Goal: Download file/media

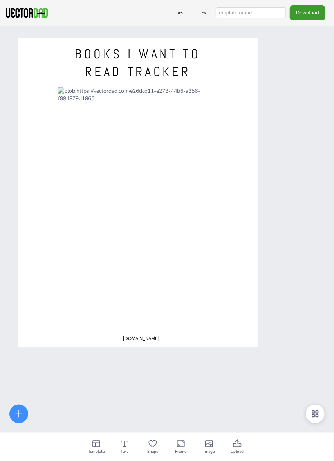
click at [204, 92] on div at bounding box center [138, 202] width 160 height 231
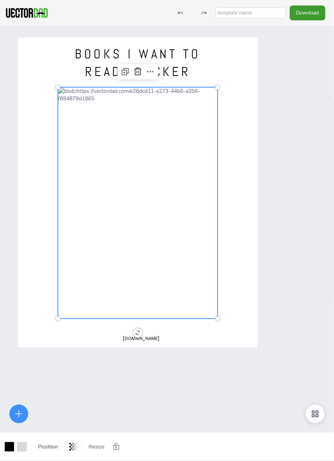
click at [201, 89] on div at bounding box center [138, 202] width 160 height 231
click at [236, 99] on div at bounding box center [138, 193] width 240 height 310
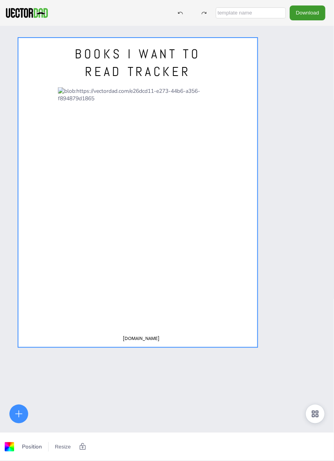
click at [201, 103] on div at bounding box center [138, 202] width 160 height 231
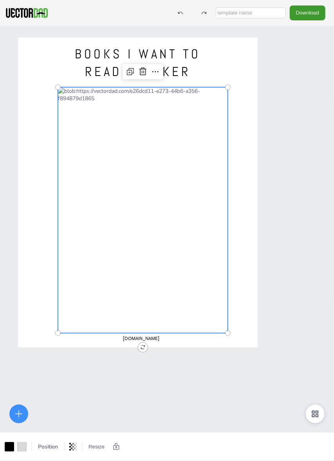
click at [185, 64] on span "BOOKS I WANT TO READ TRACKER" at bounding box center [138, 63] width 126 height 34
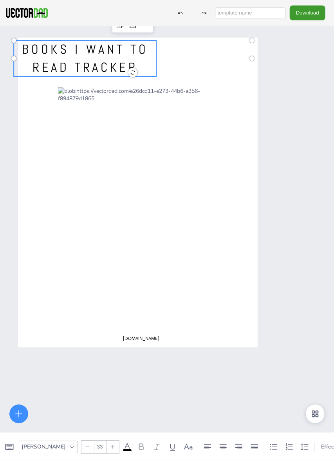
click at [259, 124] on div "BOOKS I WANT TO READ TRACKER [DOMAIN_NAME]" at bounding box center [167, 256] width 334 height 461
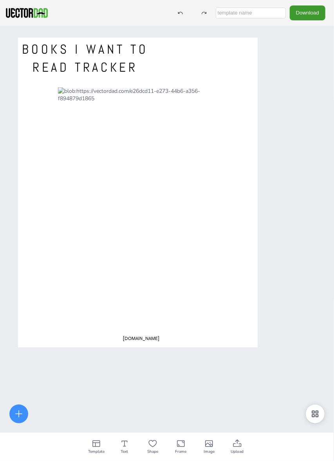
click at [113, 60] on span "BOOKS I WANT TO READ TRACKER" at bounding box center [85, 58] width 126 height 34
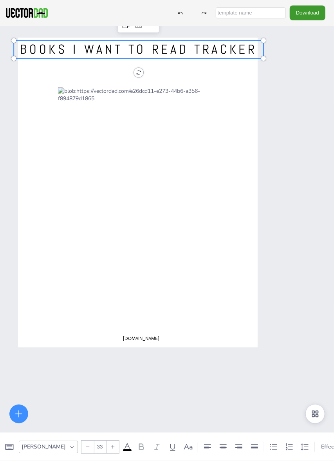
click at [278, 105] on div "BOOKS I WANT TO READ TRACKER [DOMAIN_NAME]" at bounding box center [167, 256] width 334 height 461
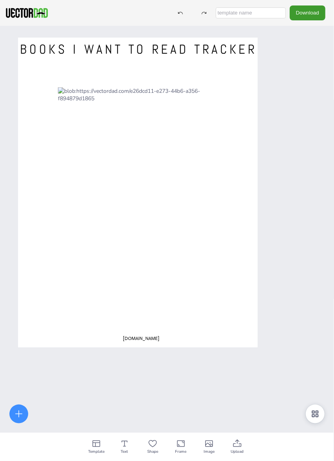
click at [170, 49] on span "BOOKS I WANT TO READ TRACKER" at bounding box center [138, 49] width 237 height 16
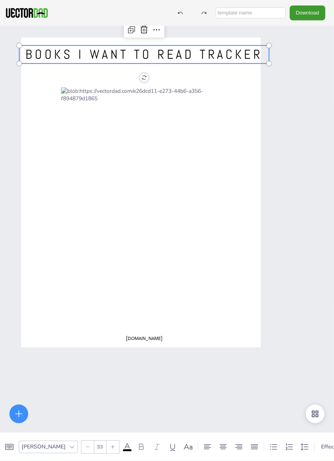
click at [183, 167] on div at bounding box center [146, 210] width 170 height 246
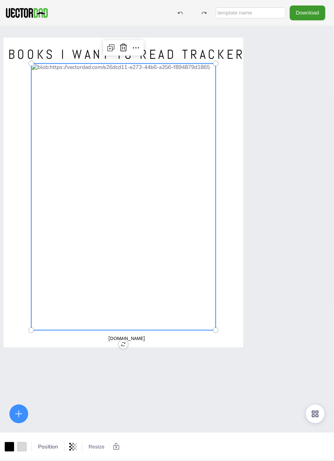
click at [283, 204] on div "BOOKS I WANT TO READ TRACKER [DOMAIN_NAME]" at bounding box center [153, 256] width 334 height 461
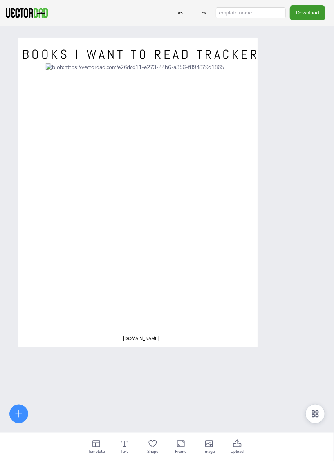
click at [150, 344] on div at bounding box center [138, 193] width 240 height 310
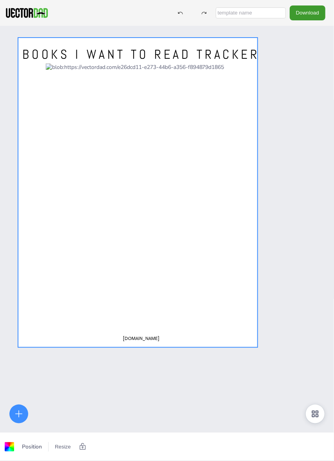
click at [199, 382] on div "BOOKS I WANT TO READ TRACKER [DOMAIN_NAME]" at bounding box center [167, 256] width 334 height 461
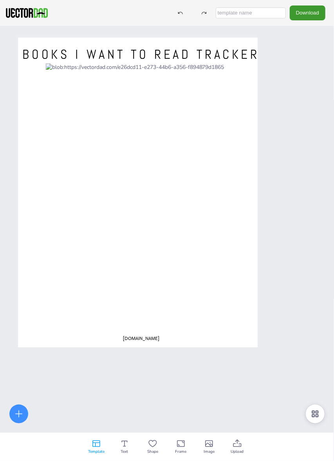
click at [101, 448] on div "Template" at bounding box center [96, 447] width 28 height 28
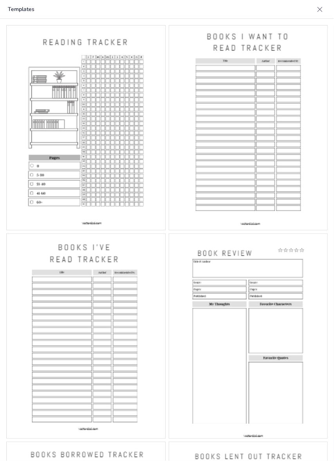
click at [318, 7] on icon at bounding box center [319, 9] width 5 height 5
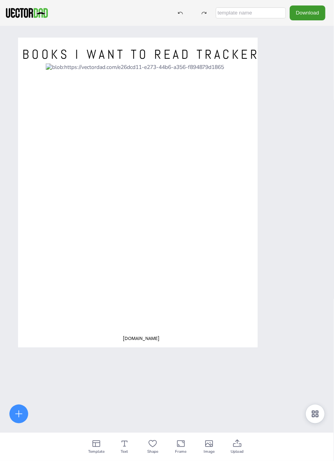
click at [233, 54] on span "BOOKS I WANT TO READ TRACKER" at bounding box center [140, 54] width 237 height 16
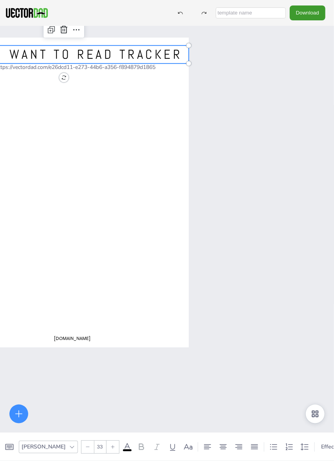
click at [236, 116] on div "BOOKS I WANT TO READ TRACKER [DOMAIN_NAME]" at bounding box center [98, 256] width 334 height 461
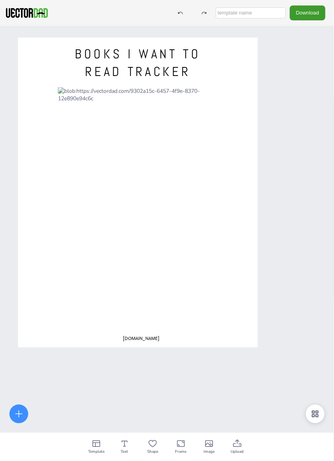
click at [131, 58] on span "BOOKS I WANT TO READ TRACKER" at bounding box center [138, 63] width 126 height 34
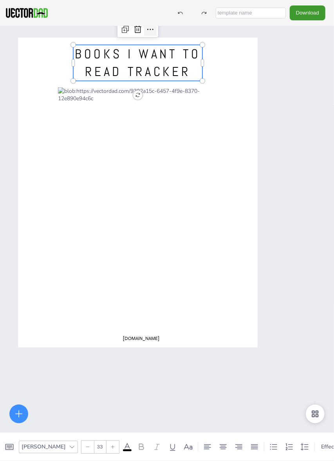
click at [151, 33] on icon at bounding box center [150, 29] width 9 height 9
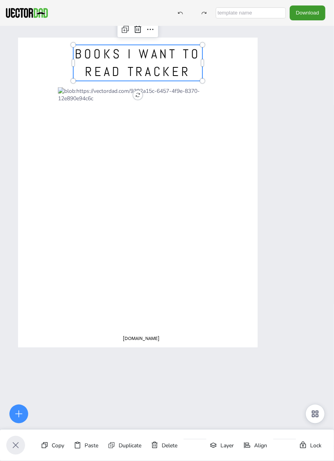
click at [23, 449] on div at bounding box center [15, 445] width 19 height 19
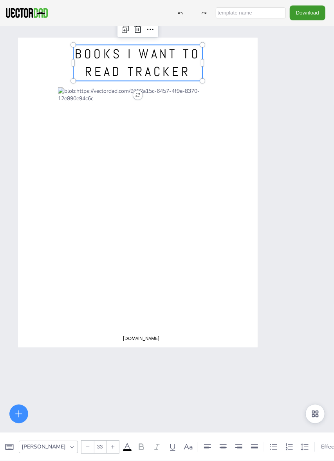
click at [81, 447] on div at bounding box center [87, 446] width 13 height 13
click at [81, 449] on div at bounding box center [87, 446] width 13 height 13
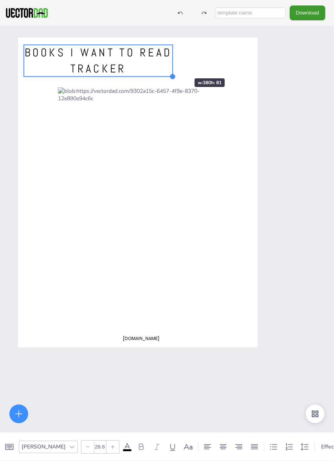
type input "28.8"
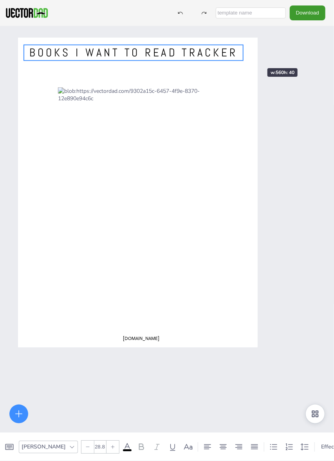
click at [244, 56] on div at bounding box center [243, 53] width 6 height 16
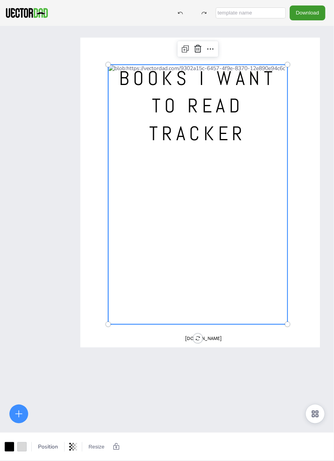
click at [247, 359] on div "BOOKS I WANT TO READ TRACKER [DOMAIN_NAME]" at bounding box center [229, 256] width 334 height 461
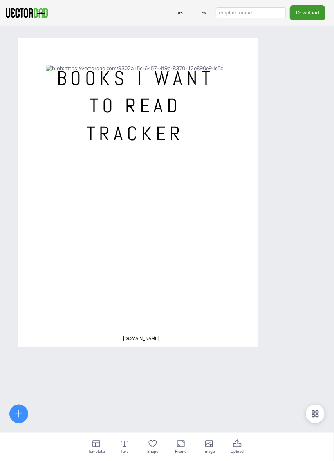
click at [173, 9] on div at bounding box center [180, 13] width 14 height 14
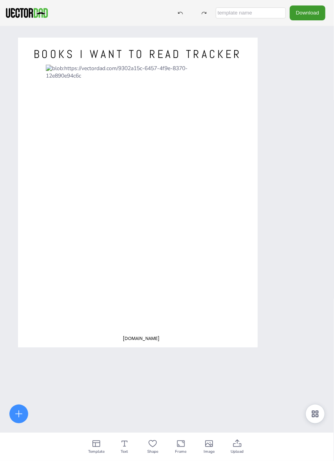
click at [182, 258] on div at bounding box center [126, 180] width 160 height 231
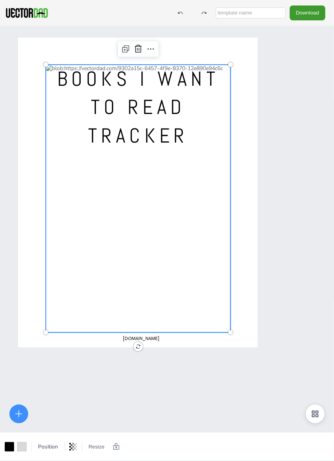
click at [182, 138] on span "BOOKS I WANT TO READ TRACKER" at bounding box center [138, 107] width 162 height 83
click at [169, 131] on span "BOOKS I WANT TO READ TRACKER" at bounding box center [138, 107] width 162 height 83
click at [166, 85] on span "BOOKS I WANT TO READ TRACKER" at bounding box center [138, 107] width 162 height 83
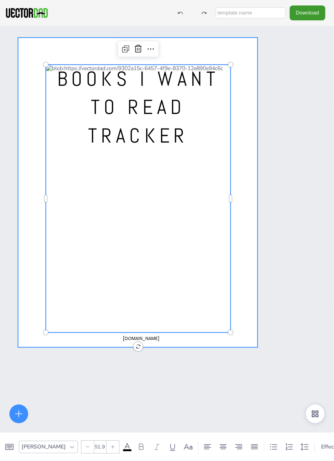
click at [175, 47] on div at bounding box center [138, 193] width 240 height 310
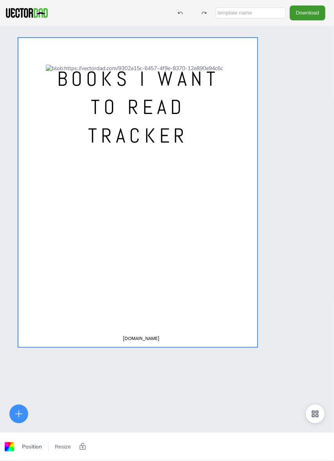
click at [191, 52] on div at bounding box center [138, 193] width 240 height 310
click at [273, 87] on div "BOOKS I WANT TO READ TRACKER [DOMAIN_NAME]" at bounding box center [167, 256] width 334 height 461
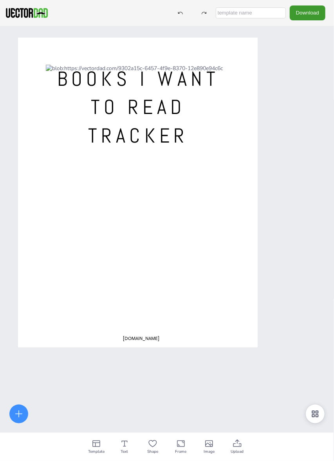
click at [179, 7] on div at bounding box center [180, 13] width 14 height 14
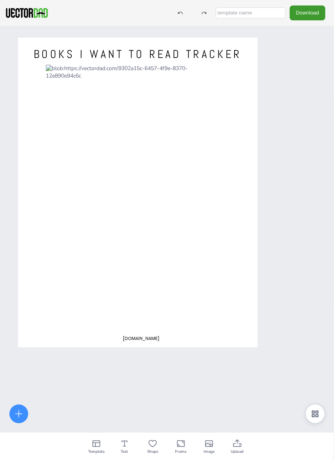
click at [178, 11] on icon at bounding box center [180, 12] width 5 height 5
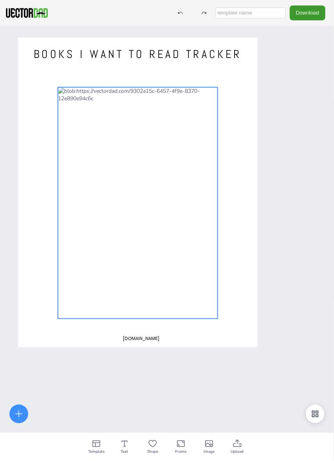
click at [198, 310] on div at bounding box center [138, 202] width 160 height 231
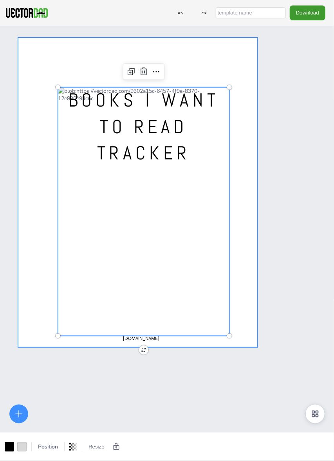
click at [271, 274] on div "BOOKS I WANT TO READ TRACKER [DOMAIN_NAME]" at bounding box center [167, 256] width 334 height 461
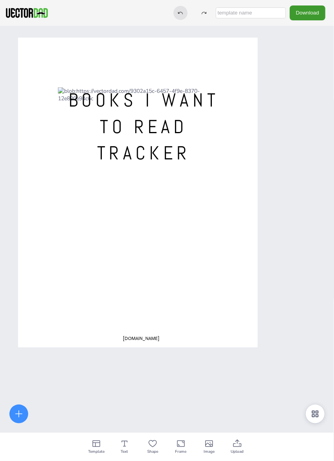
click at [178, 13] on icon at bounding box center [180, 12] width 5 height 5
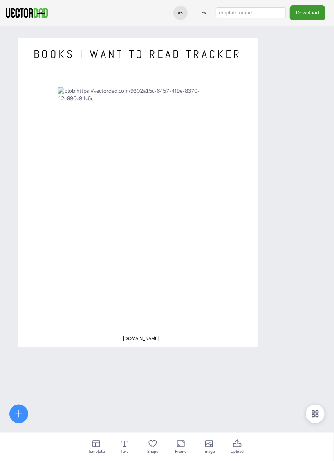
click at [173, 8] on div at bounding box center [180, 13] width 14 height 14
click at [169, 7] on div "Download" at bounding box center [249, 12] width 160 height 14
click at [178, 12] on icon at bounding box center [180, 12] width 5 height 5
click at [178, 11] on icon at bounding box center [180, 12] width 5 height 5
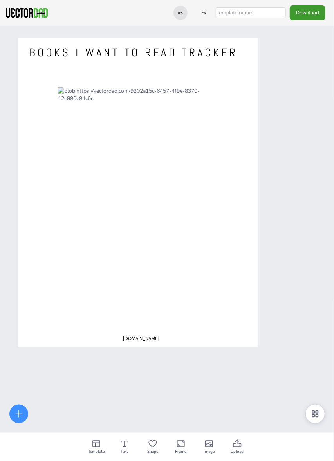
click at [178, 15] on icon at bounding box center [180, 12] width 5 height 5
click at [178, 14] on icon at bounding box center [180, 12] width 5 height 5
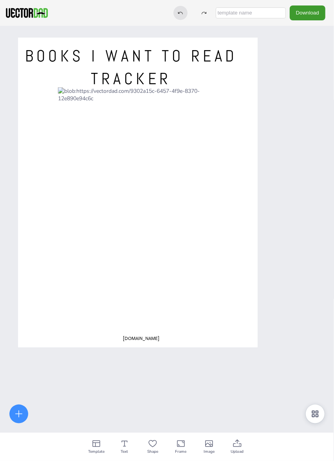
click at [178, 14] on icon at bounding box center [180, 12] width 5 height 5
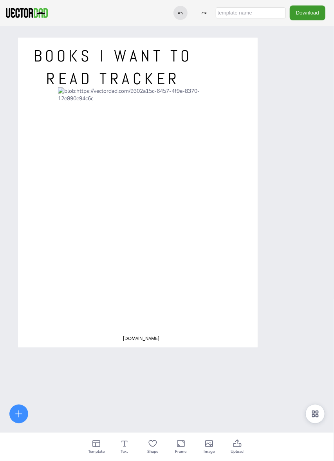
click at [178, 14] on icon at bounding box center [180, 12] width 5 height 5
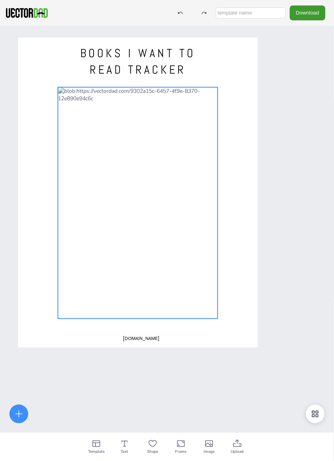
click at [204, 302] on div at bounding box center [138, 202] width 160 height 231
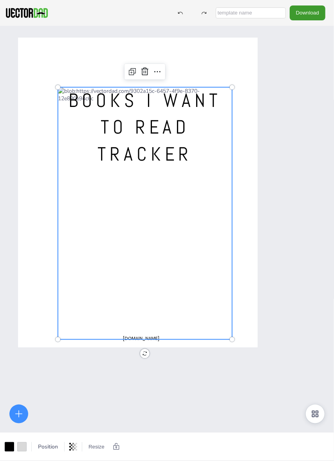
click at [217, 405] on div "BOOKS I WANT TO READ TRACKER [DOMAIN_NAME]" at bounding box center [167, 256] width 334 height 461
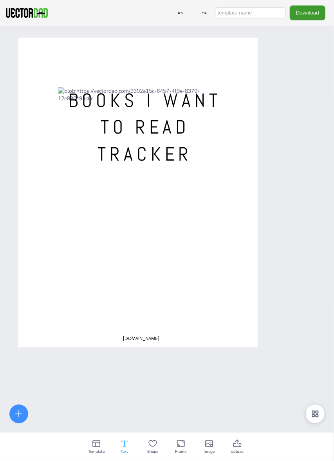
click at [123, 442] on icon at bounding box center [124, 443] width 9 height 9
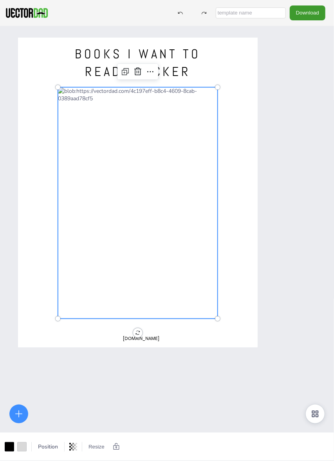
click at [213, 310] on div at bounding box center [138, 202] width 160 height 231
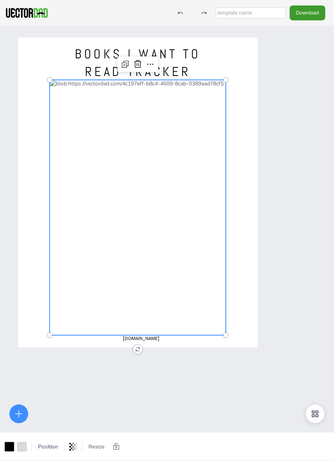
click at [185, 59] on span "BOOKS I WANT TO READ TRACKER" at bounding box center [138, 63] width 126 height 34
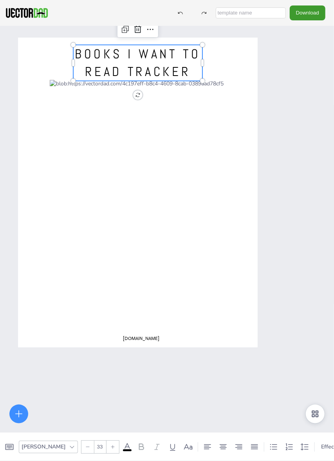
click at [81, 443] on div at bounding box center [87, 446] width 13 height 13
type input "30"
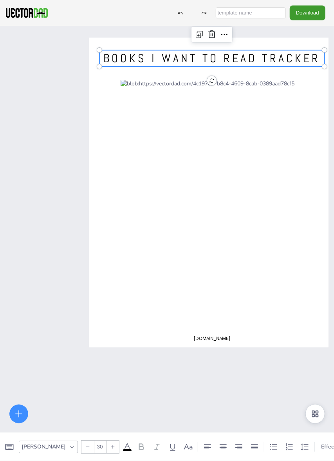
click at [33, 222] on div "BOOKS I WANT TO READ TRACKER [DOMAIN_NAME]" at bounding box center [167, 256] width 334 height 461
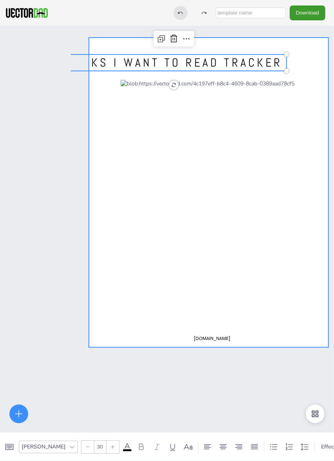
click at [173, 10] on div at bounding box center [180, 13] width 14 height 14
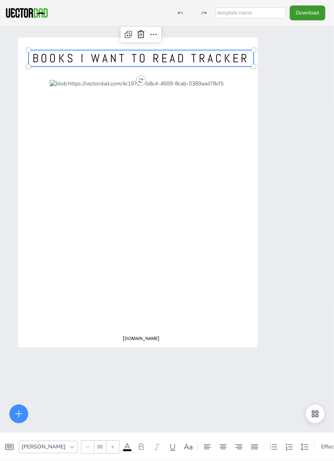
click at [283, 371] on div "BOOKS I WANT TO READ TRACKER [DOMAIN_NAME]" at bounding box center [167, 256] width 334 height 461
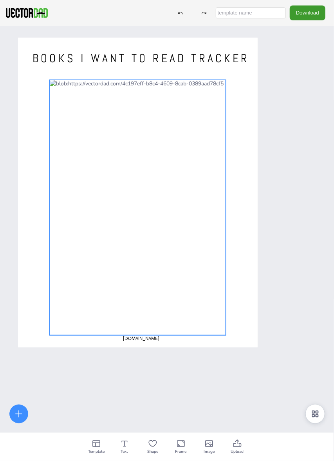
click at [168, 252] on div at bounding box center [138, 207] width 176 height 255
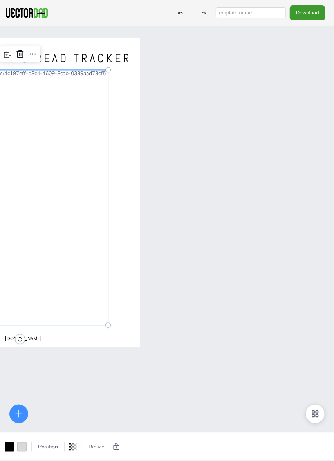
click at [237, 180] on div "BOOKS I WANT TO READ TRACKER [DOMAIN_NAME]" at bounding box center [167, 256] width 334 height 461
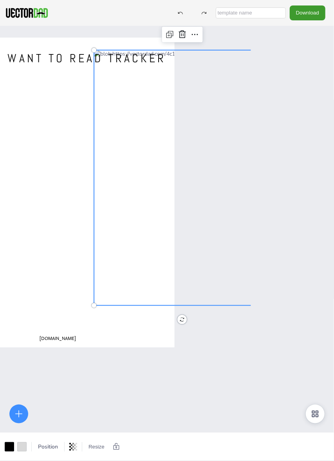
click at [169, 8] on div "Download" at bounding box center [249, 12] width 160 height 14
click at [173, 14] on div at bounding box center [180, 13] width 14 height 14
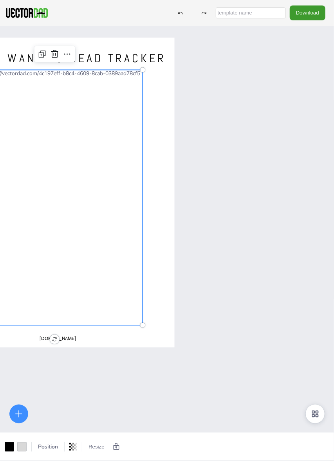
click at [148, 398] on div "BOOKS I WANT TO READ TRACKER [DOMAIN_NAME]" at bounding box center [84, 256] width 334 height 461
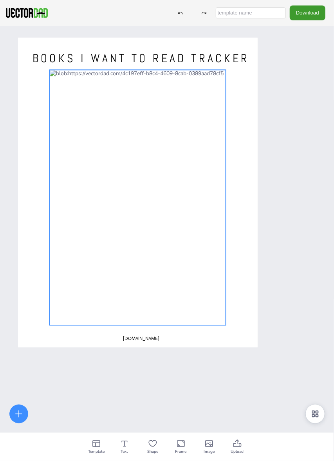
click at [141, 275] on div at bounding box center [138, 197] width 176 height 255
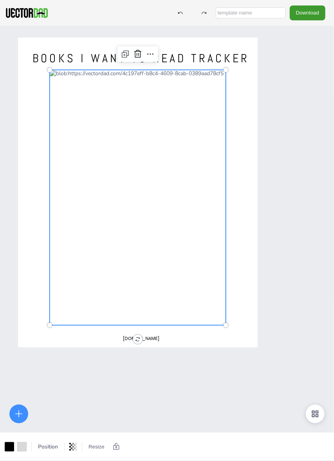
click at [139, 239] on div at bounding box center [138, 197] width 176 height 255
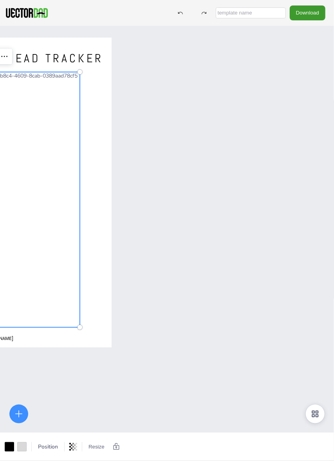
click at [190, 276] on div "BOOKS I WANT TO READ TRACKER [DOMAIN_NAME]" at bounding box center [167, 256] width 334 height 461
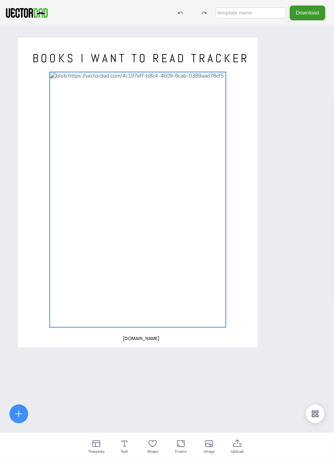
click at [177, 272] on div at bounding box center [138, 199] width 176 height 255
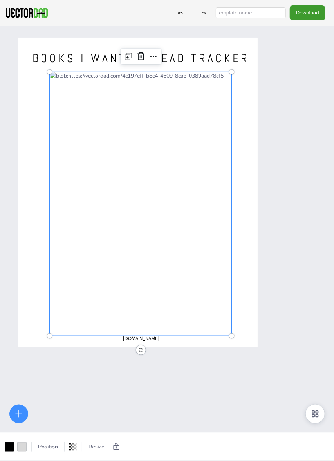
click at [173, 402] on div "BOOKS I WANT TO READ TRACKER [DOMAIN_NAME]" at bounding box center [167, 256] width 334 height 461
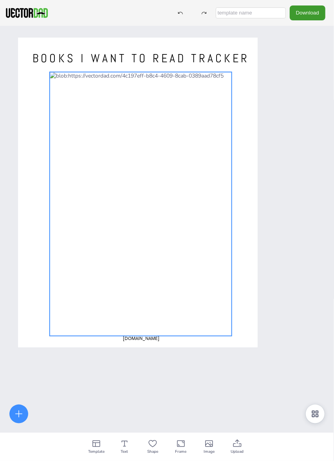
click at [180, 291] on div at bounding box center [141, 204] width 182 height 264
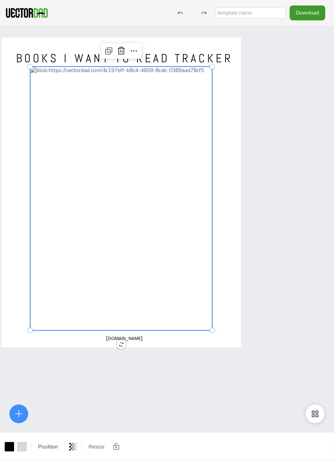
click at [219, 376] on div "BOOKS I WANT TO READ TRACKER [DOMAIN_NAME]" at bounding box center [151, 256] width 334 height 461
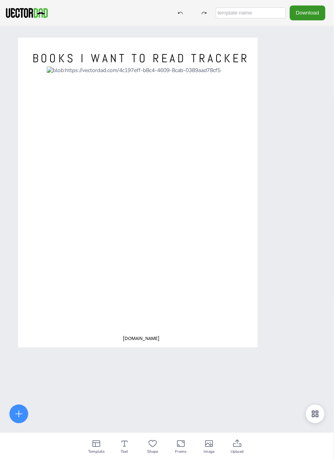
click at [311, 11] on button "Download" at bounding box center [308, 12] width 36 height 14
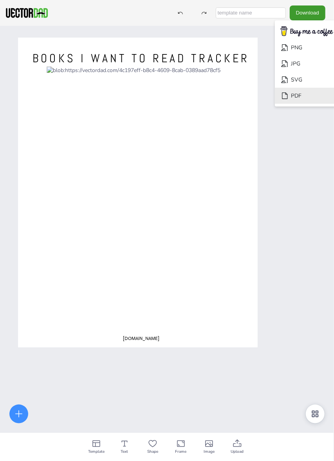
click at [290, 98] on li "PDF" at bounding box center [307, 96] width 64 height 16
